Goal: Find specific page/section: Find specific page/section

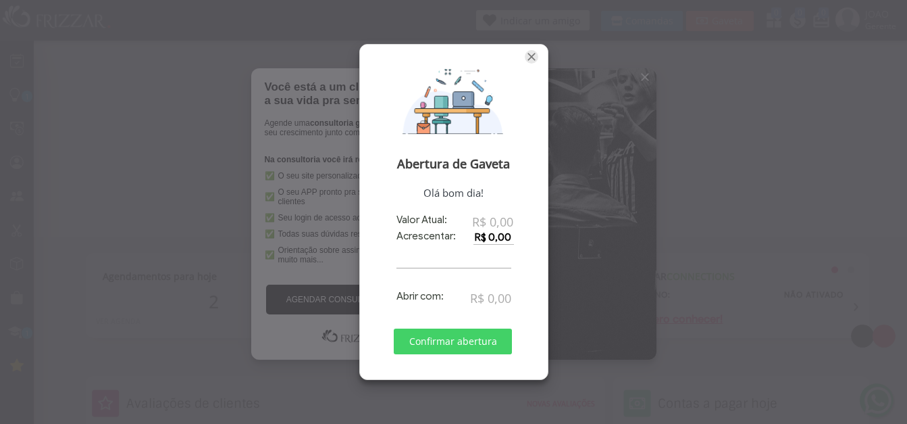
click at [529, 60] on span "Fechar" at bounding box center [532, 57] width 14 height 14
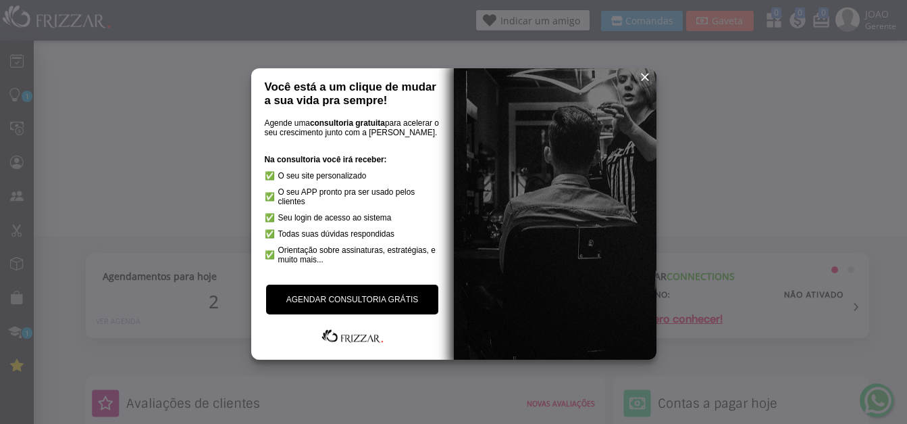
click at [645, 79] on span "reset" at bounding box center [645, 77] width 14 height 14
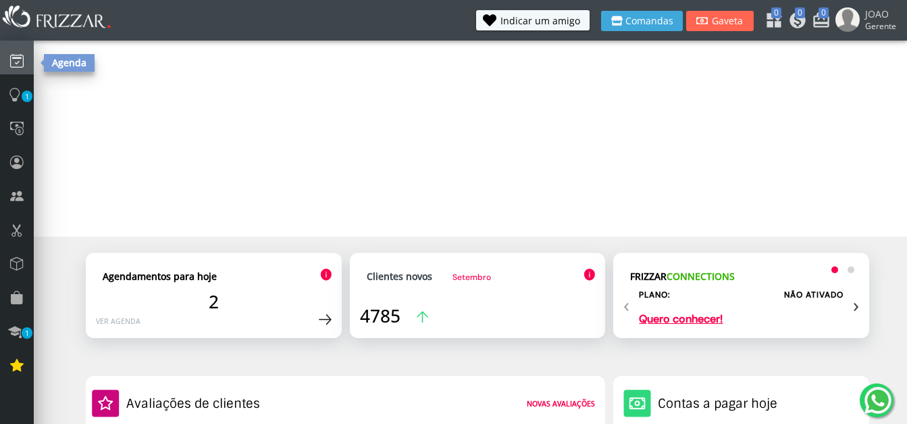
click at [18, 59] on icon at bounding box center [17, 60] width 14 height 18
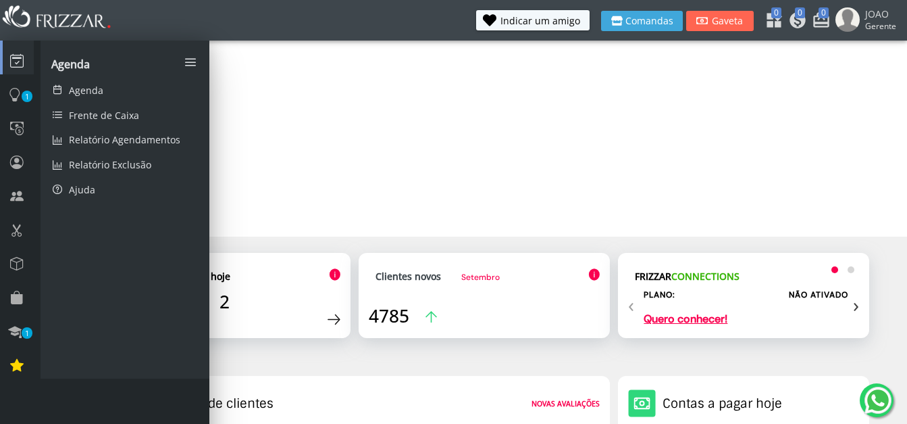
click at [68, 68] on span "Agenda" at bounding box center [70, 64] width 39 height 15
click at [92, 89] on span "Agenda" at bounding box center [86, 90] width 34 height 13
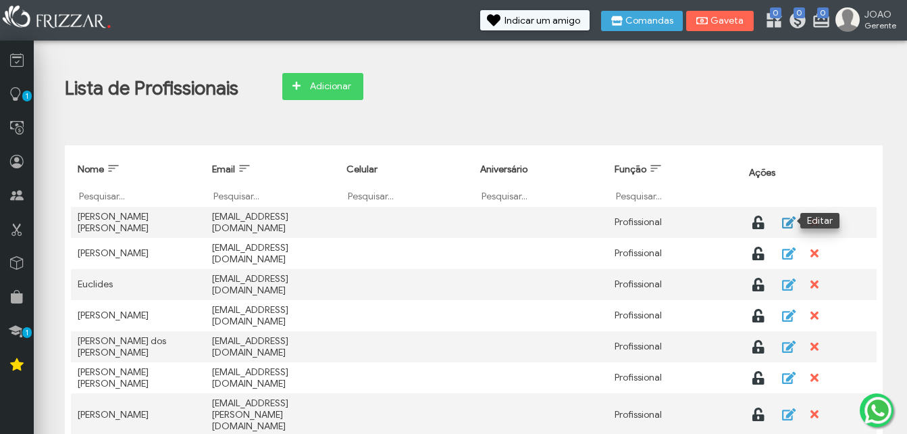
click at [788, 220] on icon "button" at bounding box center [788, 223] width 16 height 14
